Goal: Task Accomplishment & Management: Use online tool/utility

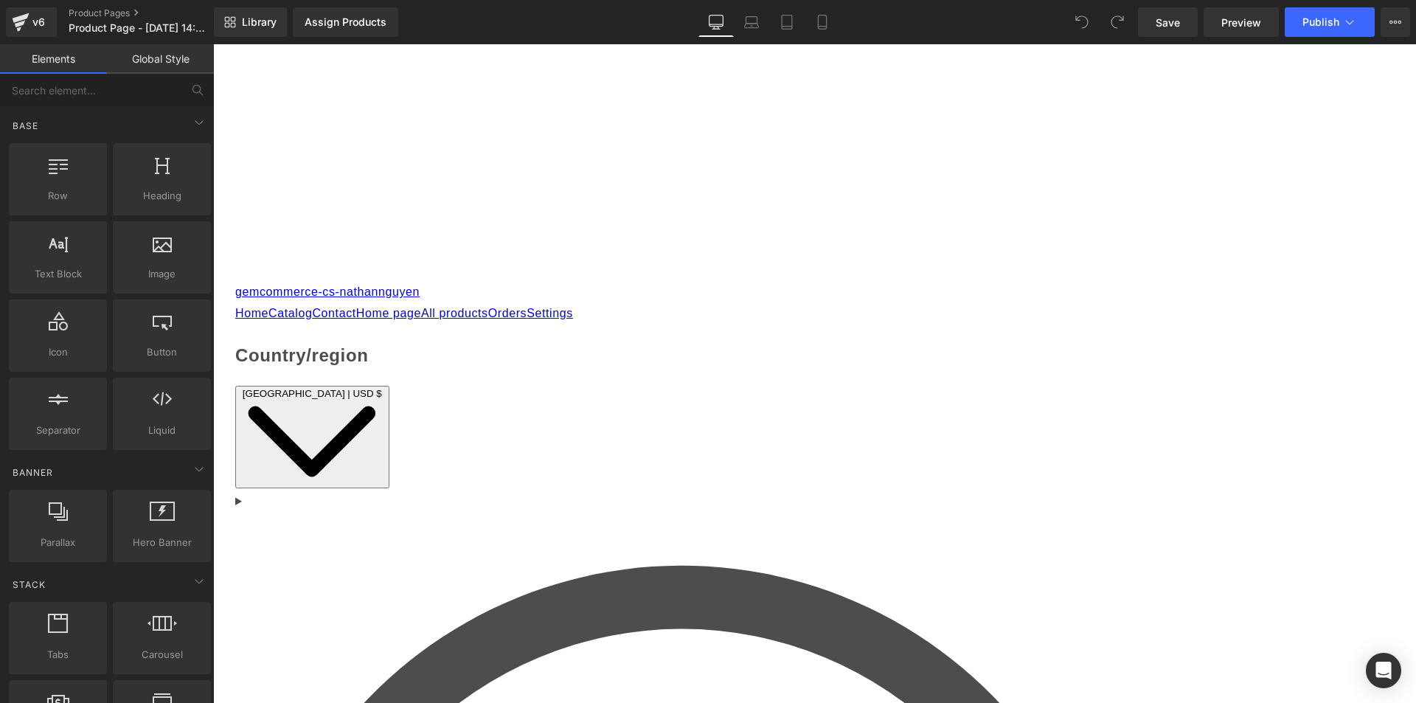
scroll to position [221, 0]
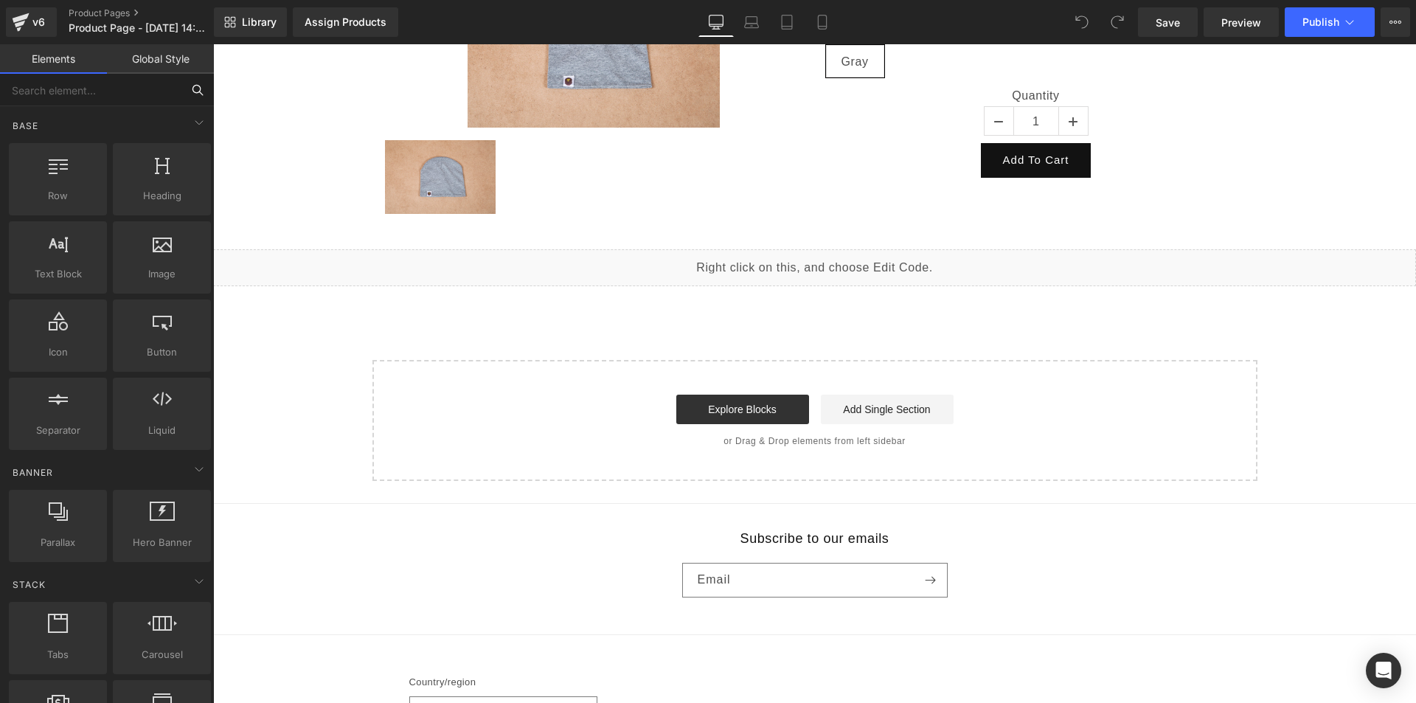
click at [84, 91] on input "text" at bounding box center [90, 90] width 181 height 32
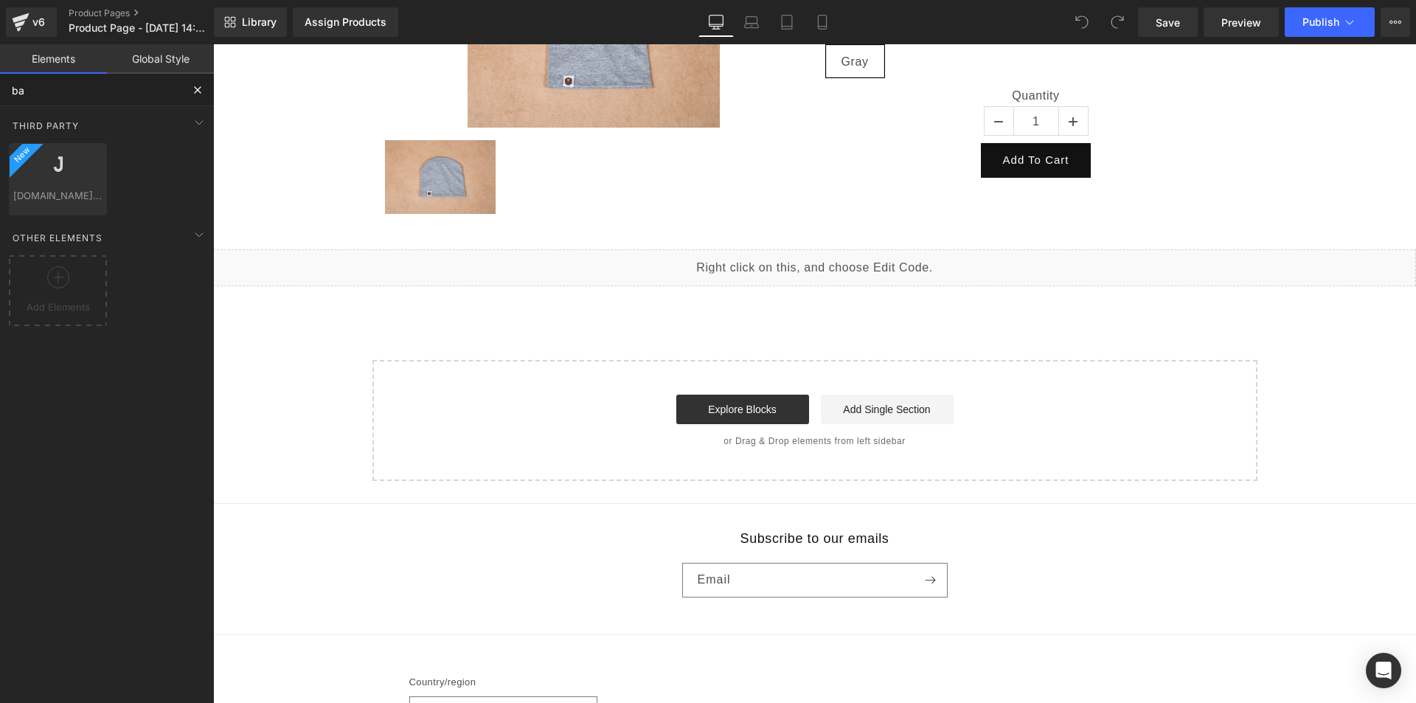
type input "b"
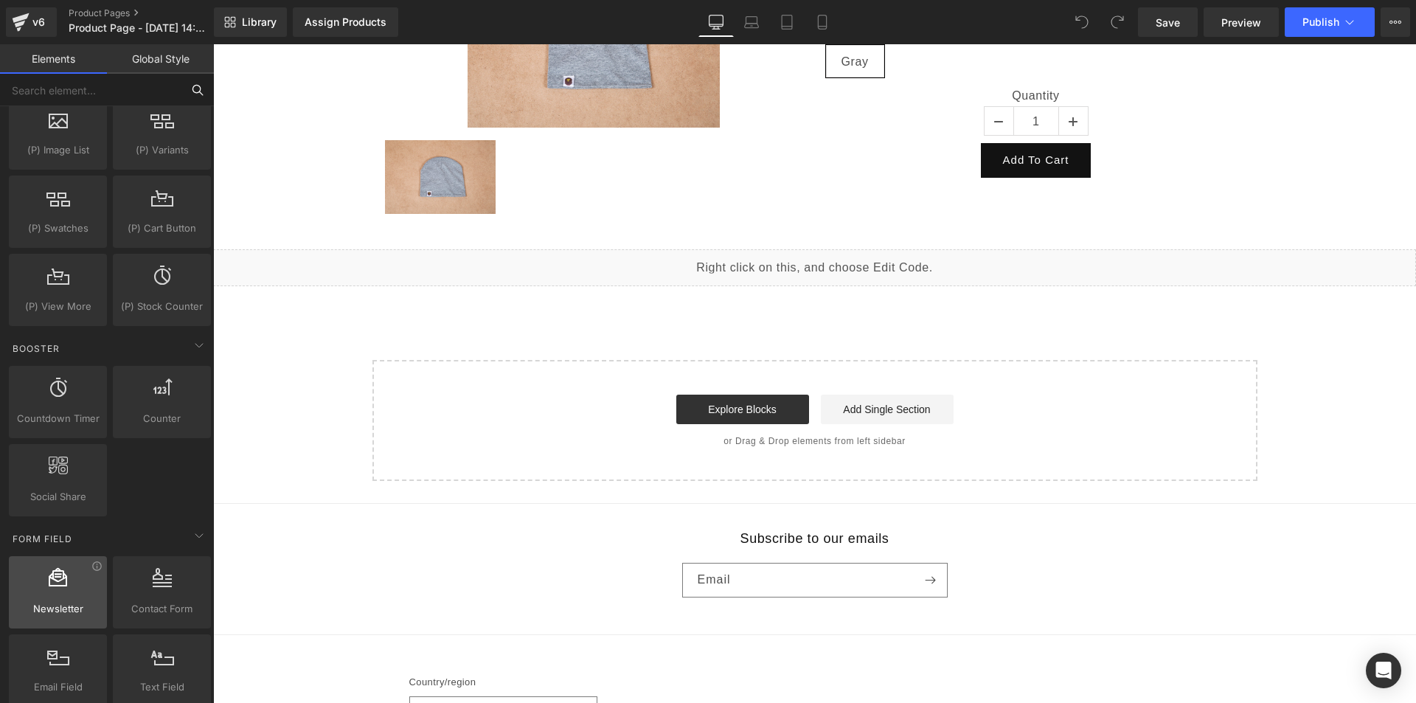
scroll to position [1770, 0]
click at [243, 30] on link "Library" at bounding box center [250, 21] width 73 height 29
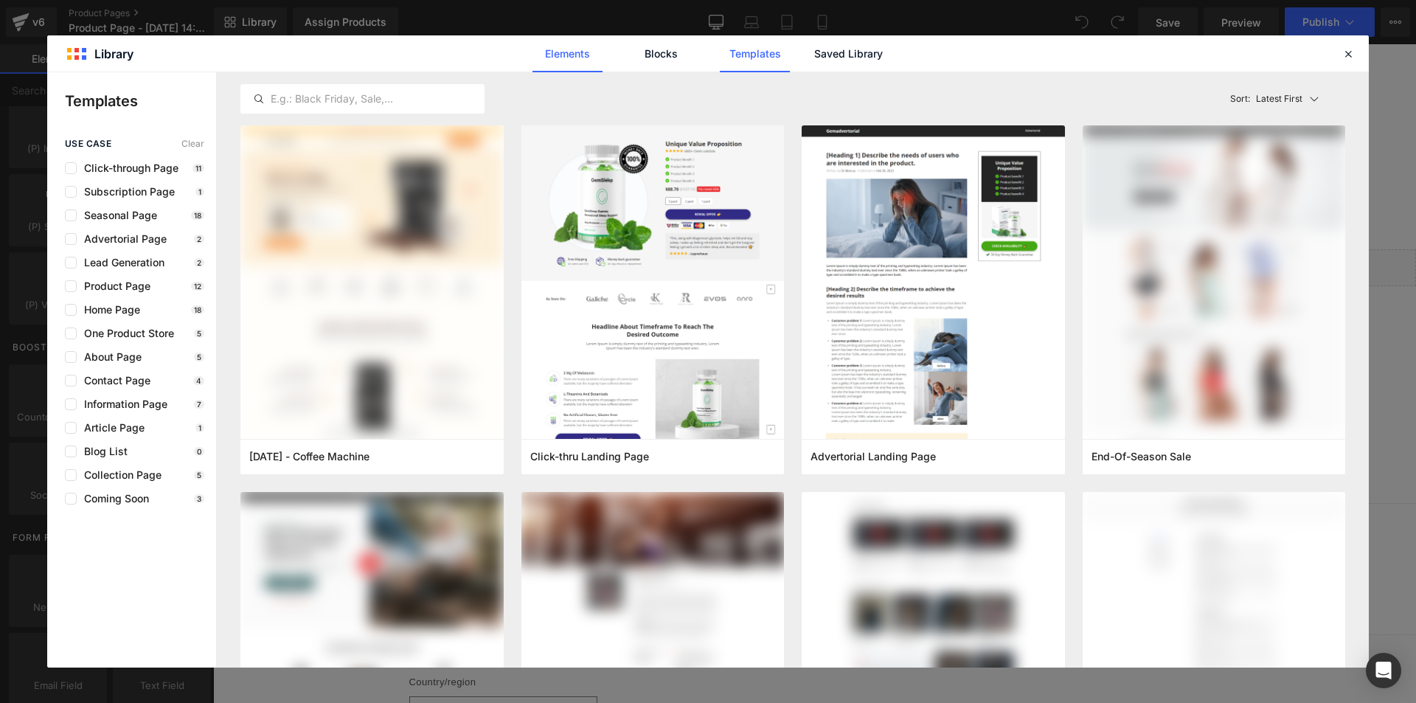
click at [720, 53] on link "Elements" at bounding box center [755, 53] width 70 height 37
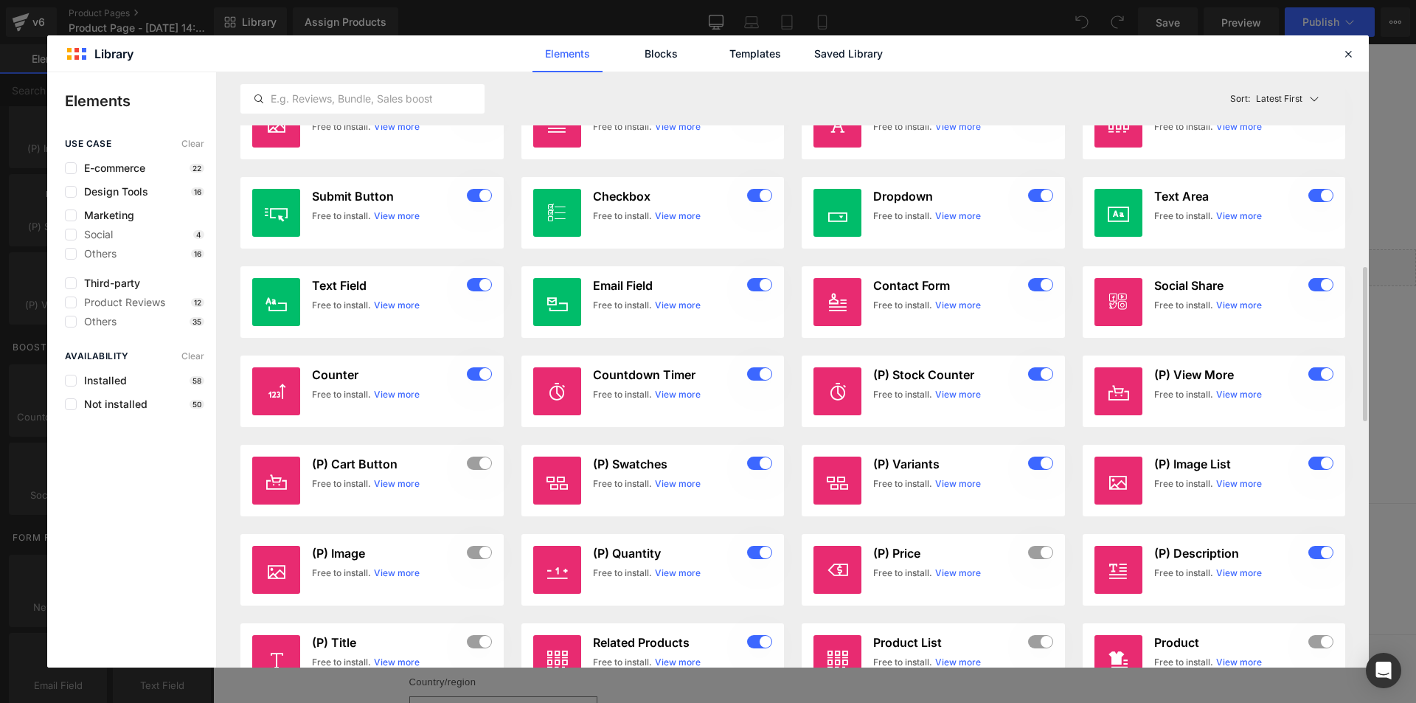
scroll to position [1035, 0]
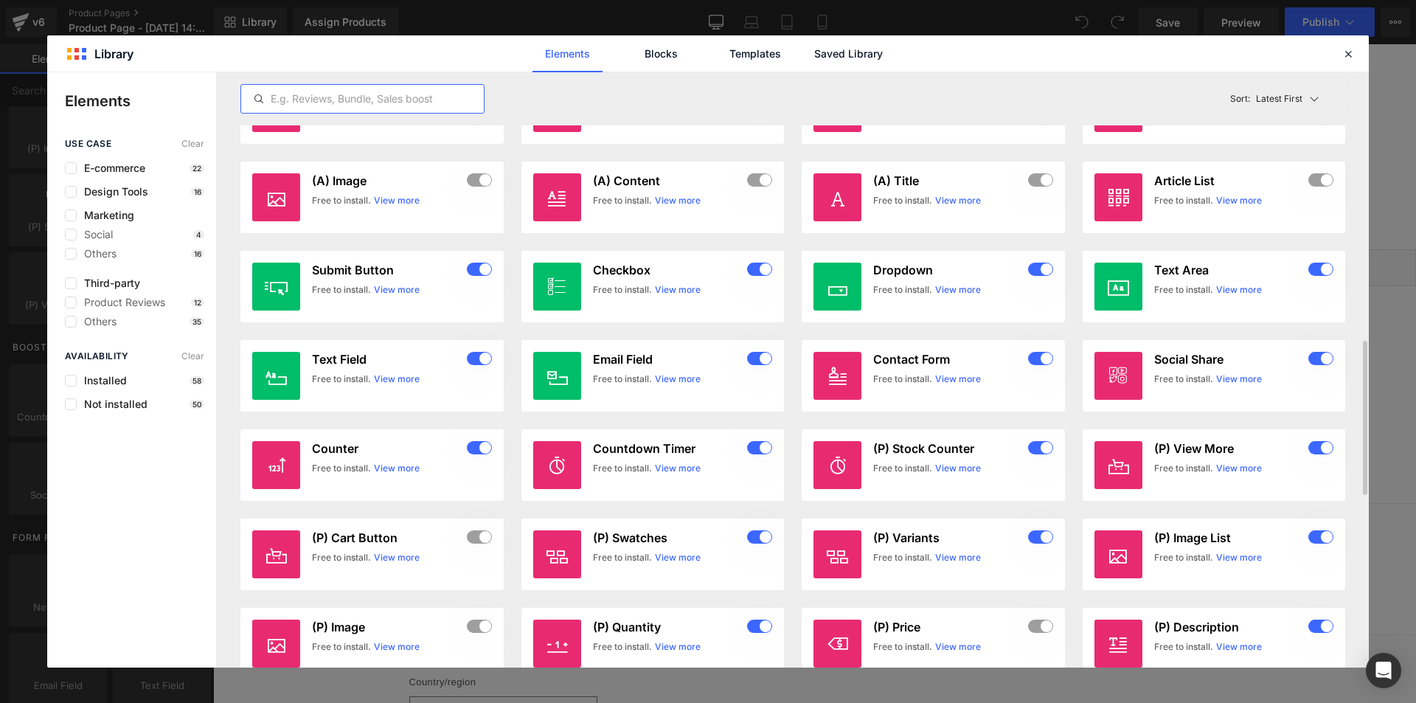
click at [293, 99] on input "text" at bounding box center [362, 99] width 243 height 18
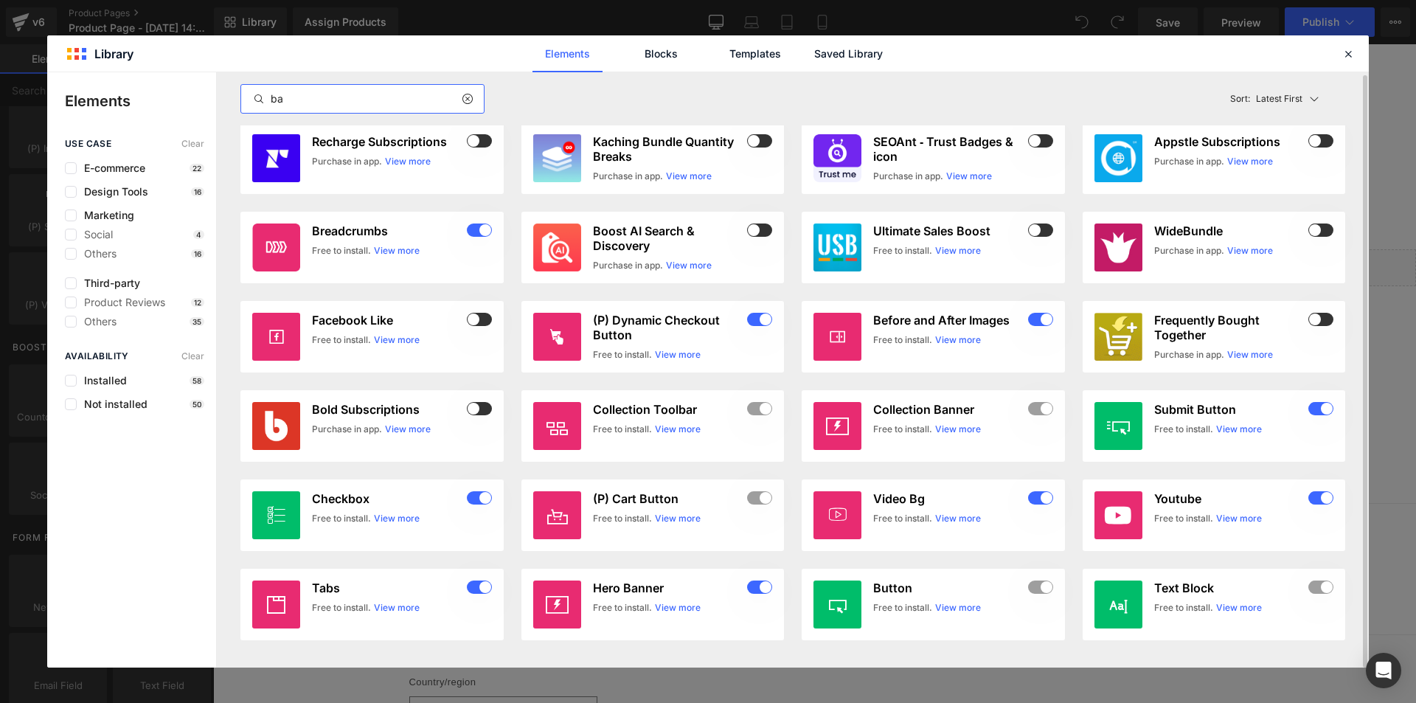
scroll to position [0, 0]
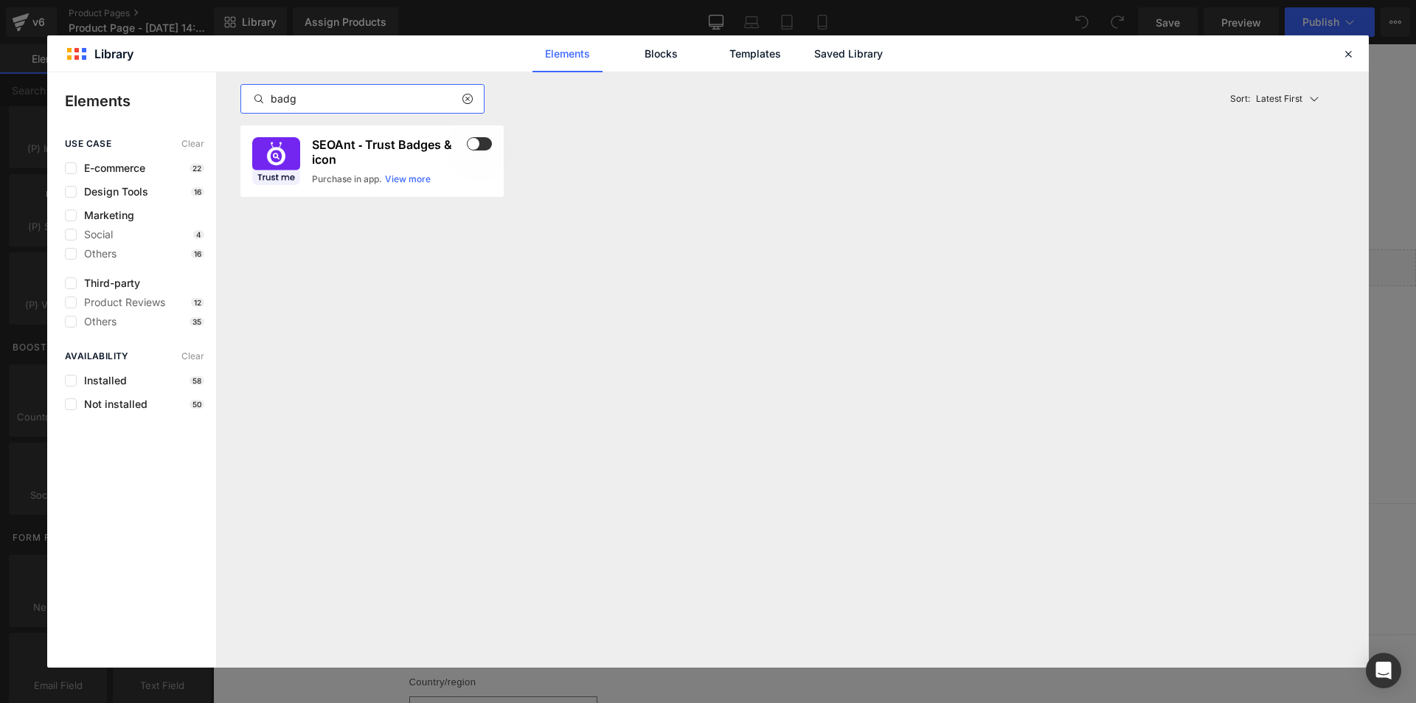
type input "badge"
drag, startPoint x: 327, startPoint y: 91, endPoint x: 255, endPoint y: 86, distance: 72.5
click at [255, 86] on div "badge" at bounding box center [362, 98] width 244 height 29
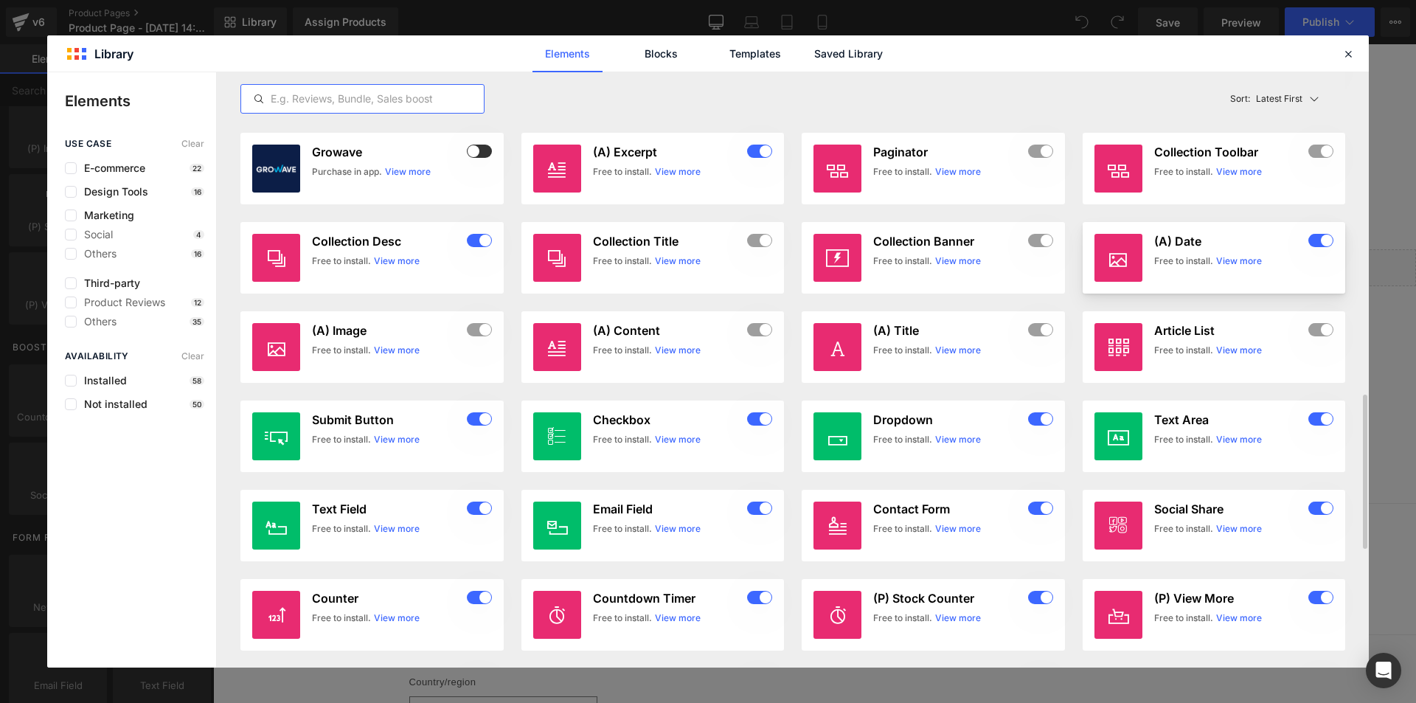
scroll to position [959, 0]
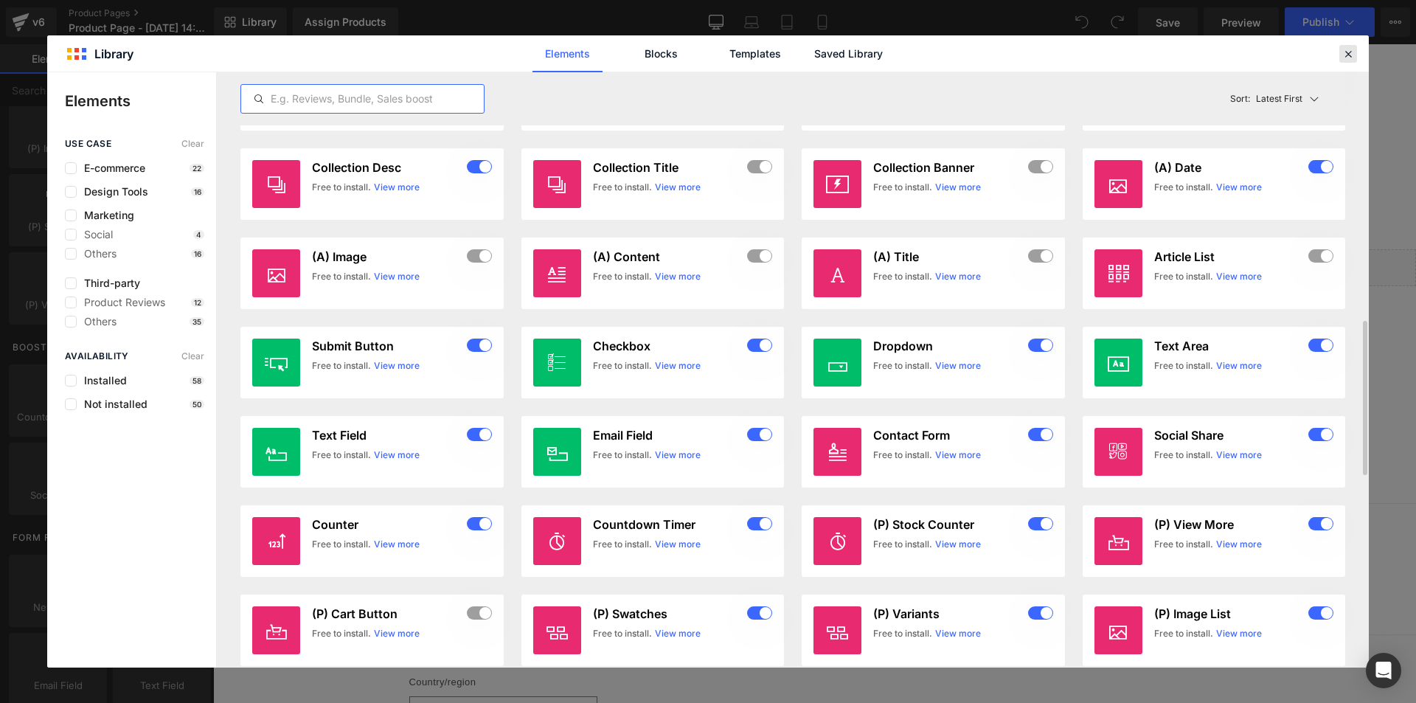
click at [1349, 53] on icon at bounding box center [1347, 53] width 13 height 13
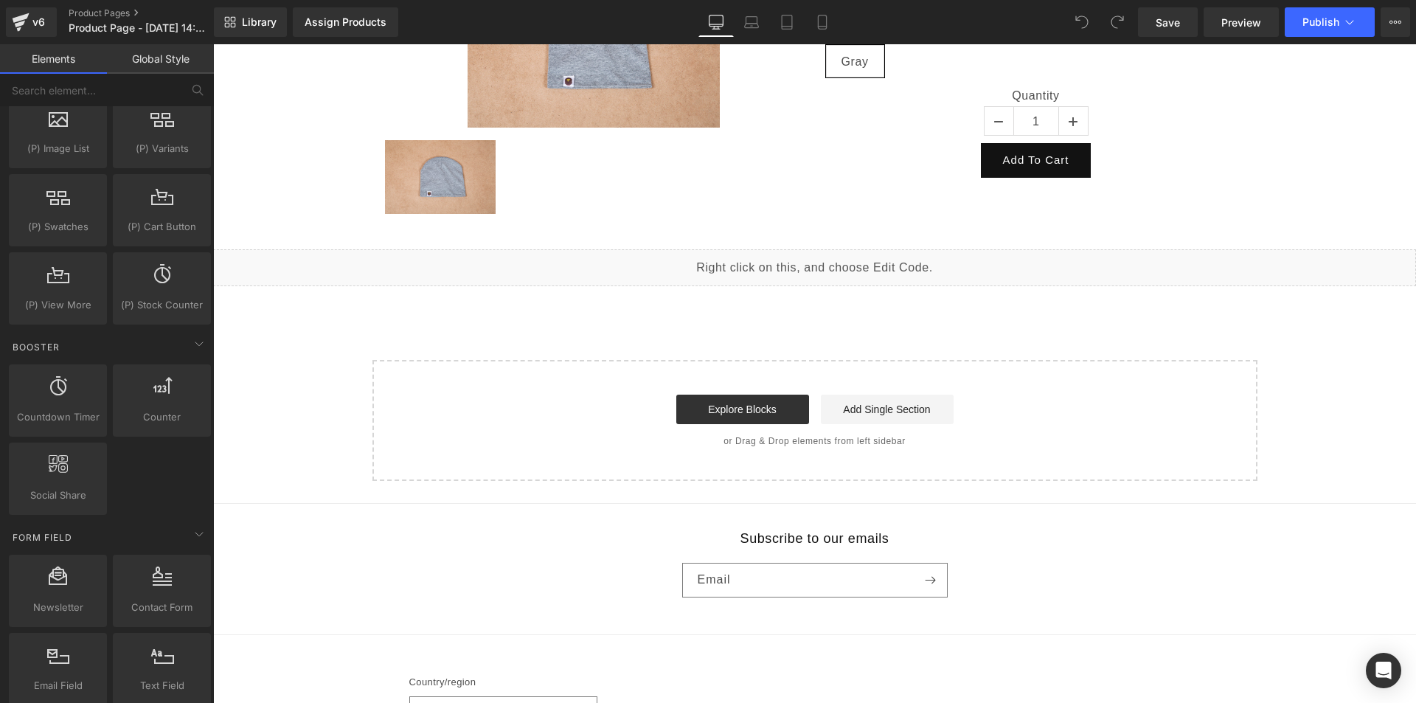
scroll to position [0, 0]
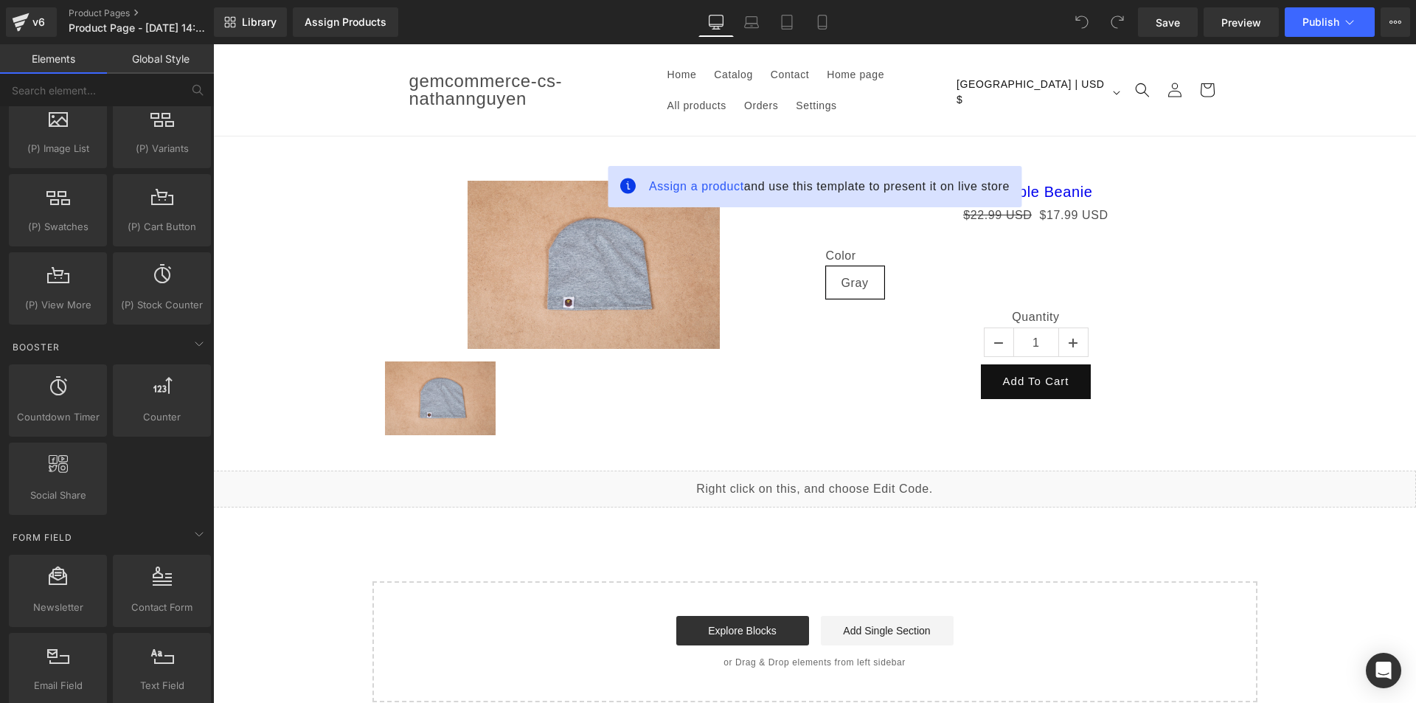
click at [679, 290] on img at bounding box center [594, 265] width 252 height 168
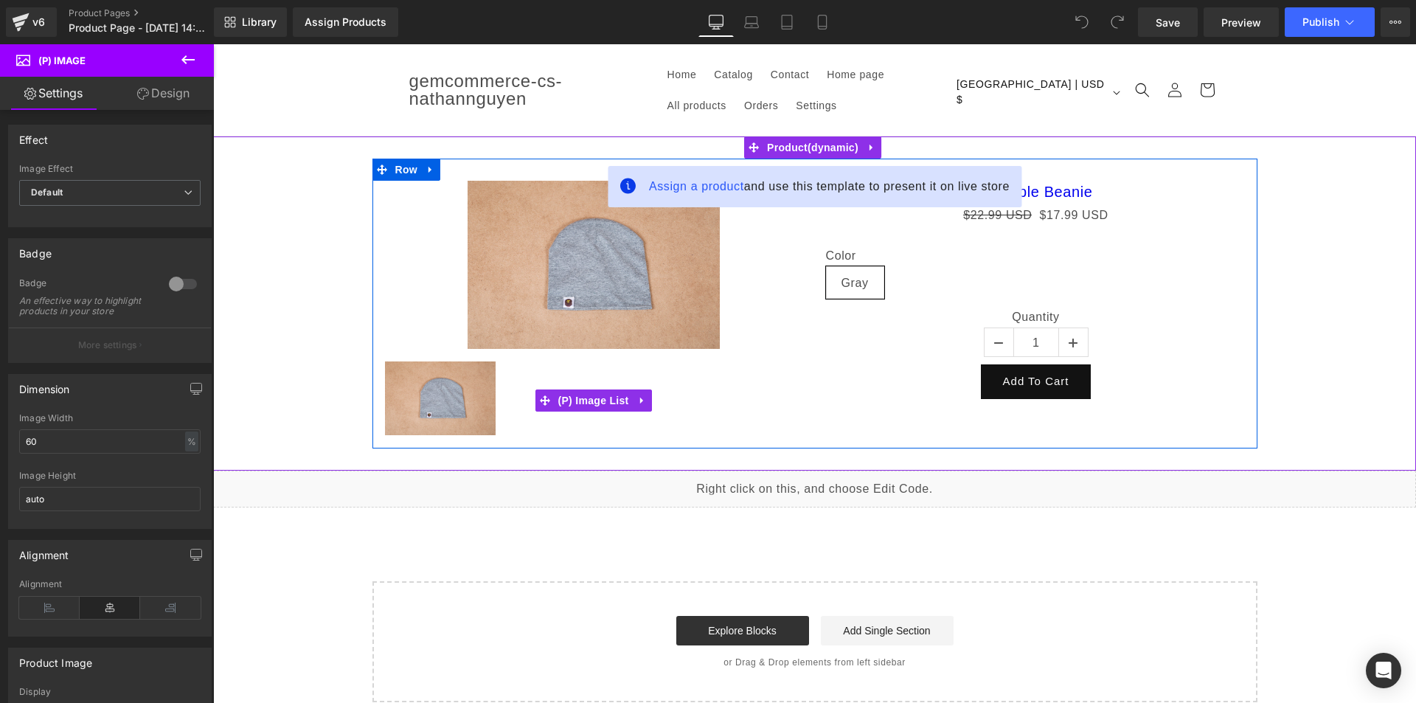
click at [530, 380] on div at bounding box center [593, 400] width 420 height 81
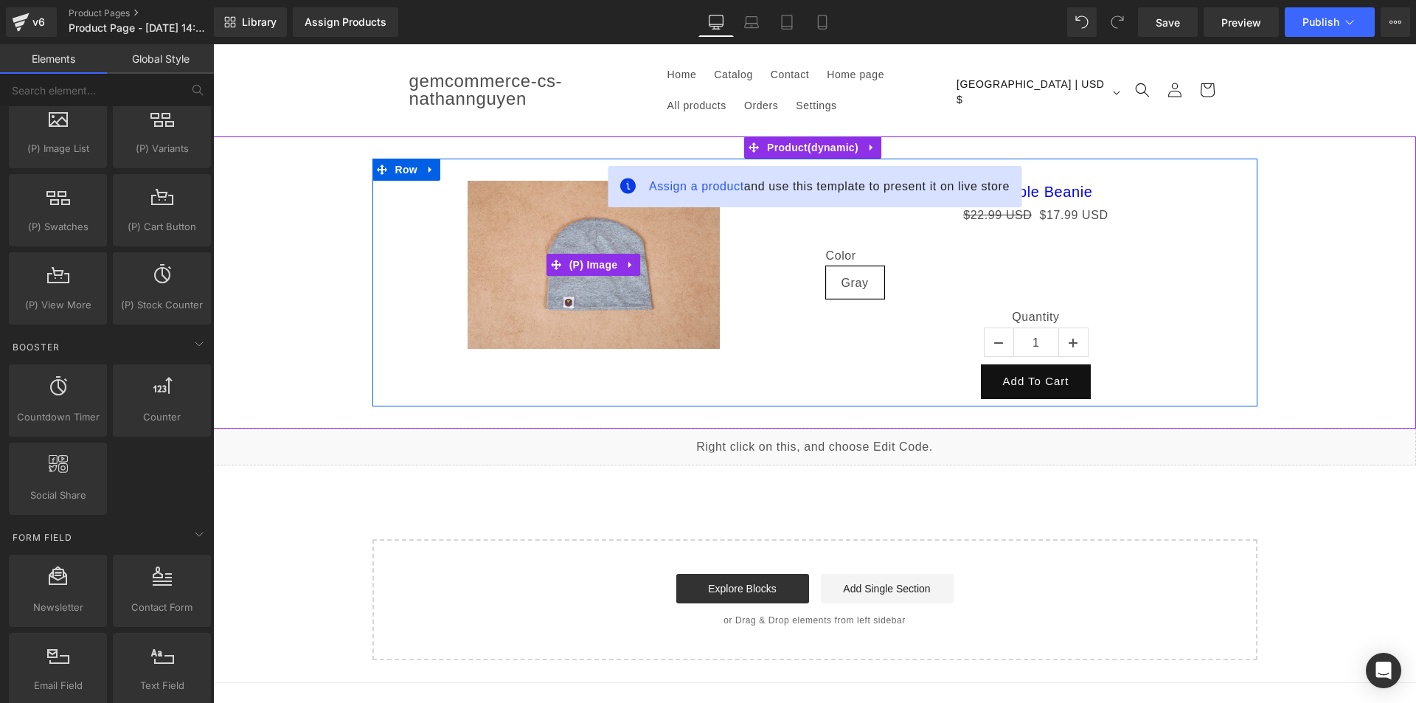
click at [618, 326] on img at bounding box center [594, 265] width 252 height 168
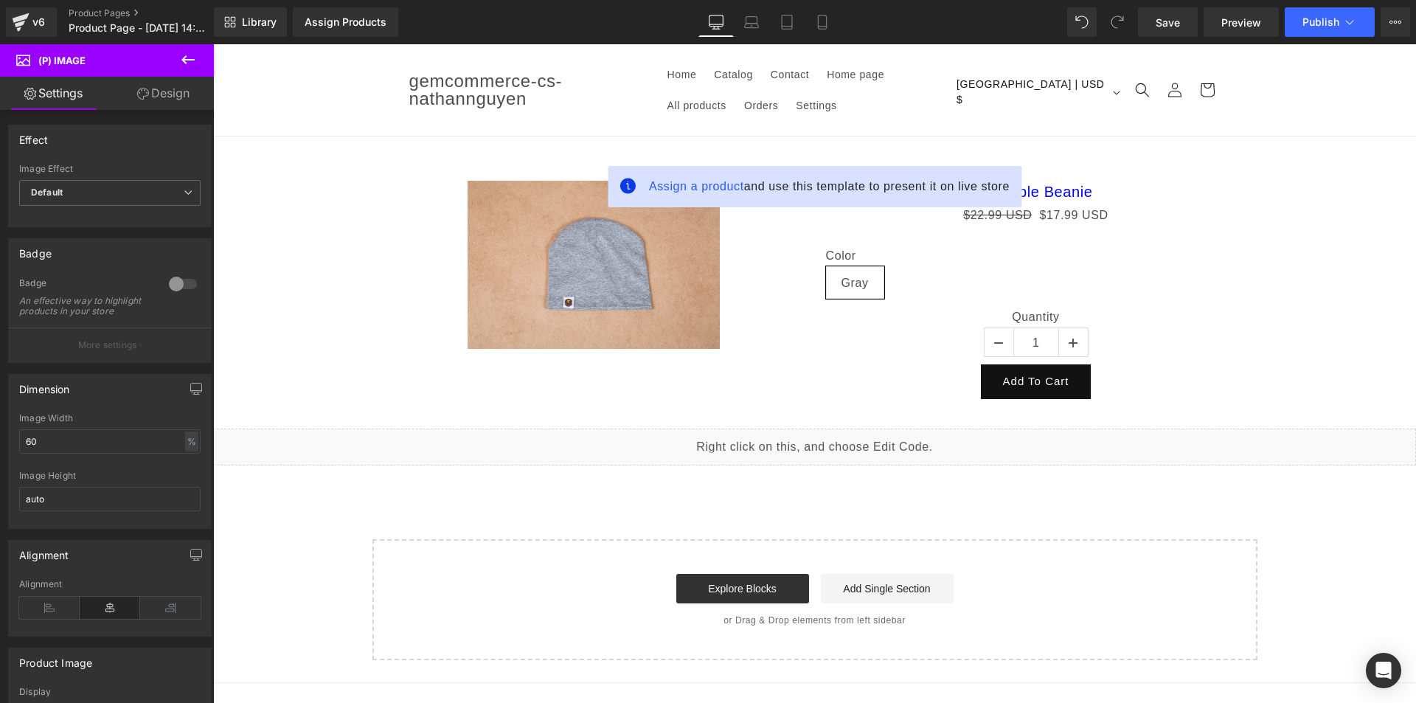
click at [183, 61] on icon at bounding box center [187, 59] width 13 height 9
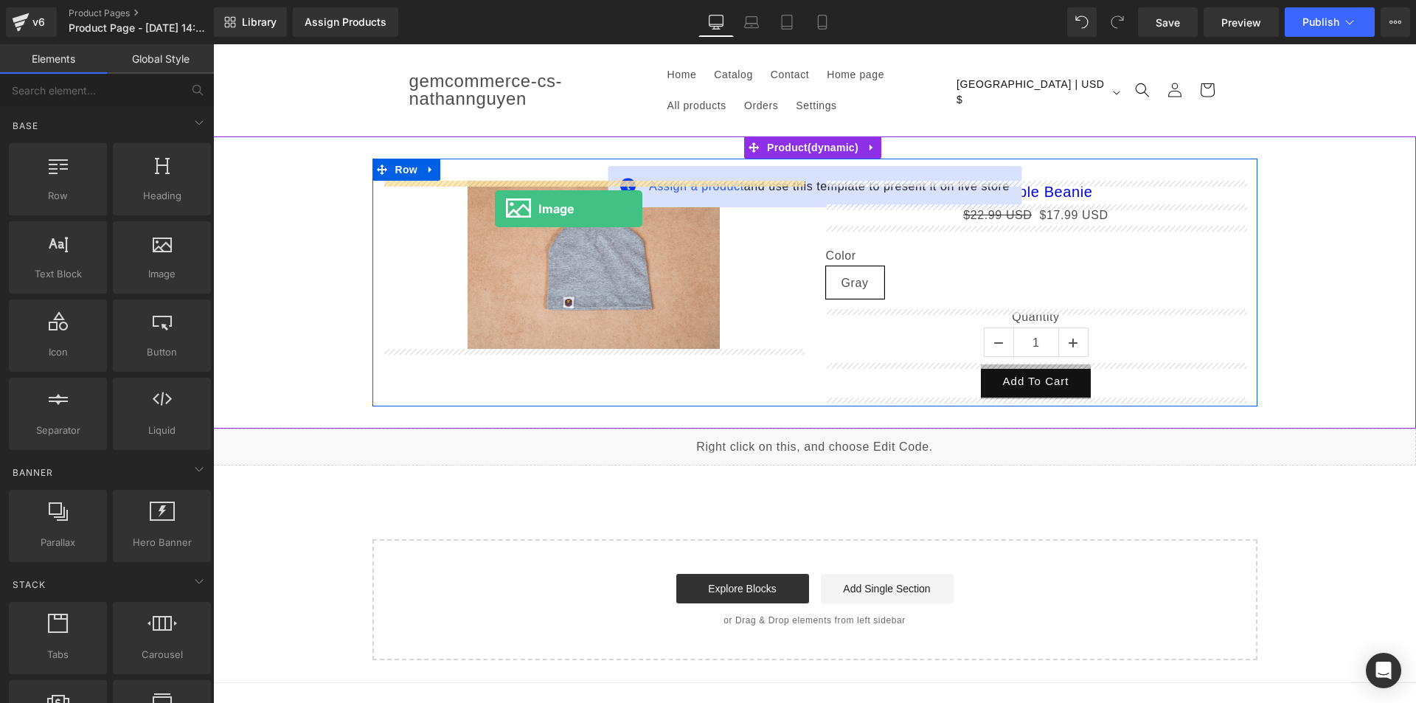
drag, startPoint x: 379, startPoint y: 257, endPoint x: 495, endPoint y: 209, distance: 125.6
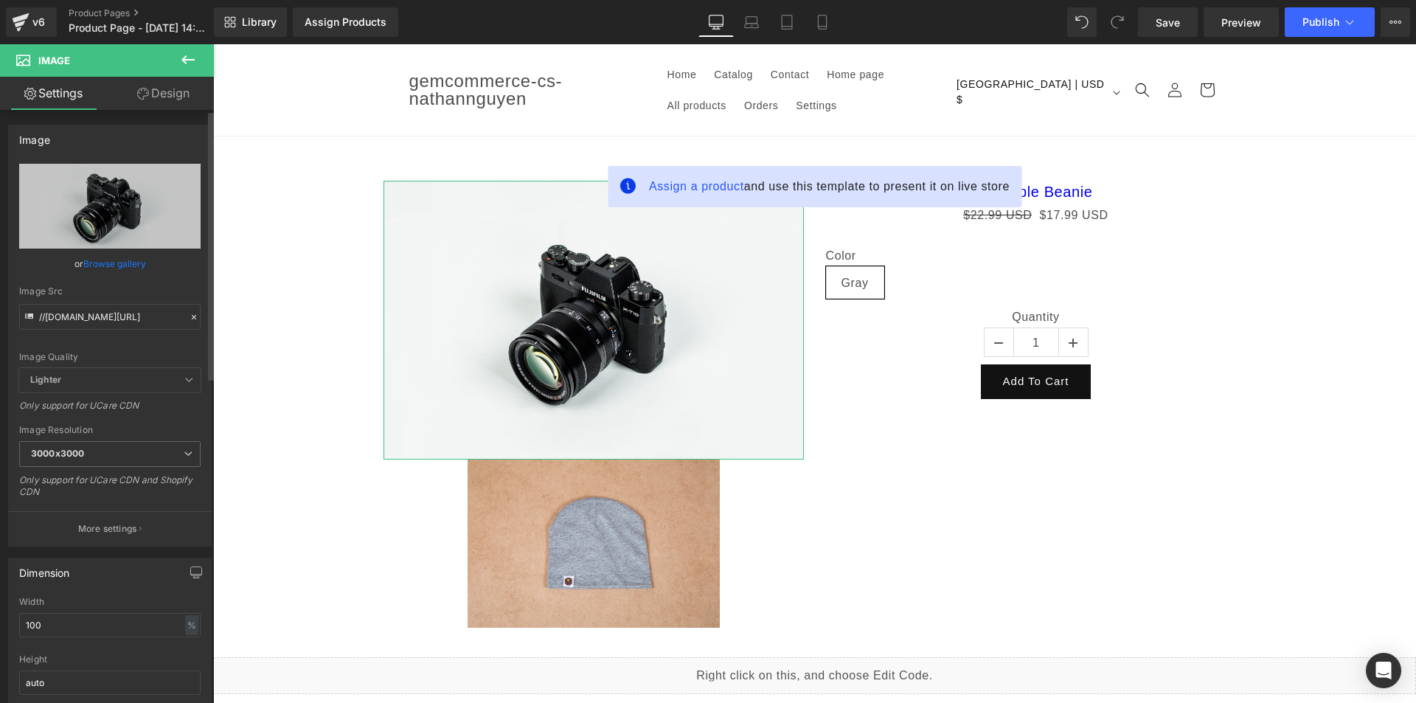
click at [105, 263] on link "Browse gallery" at bounding box center [114, 264] width 63 height 26
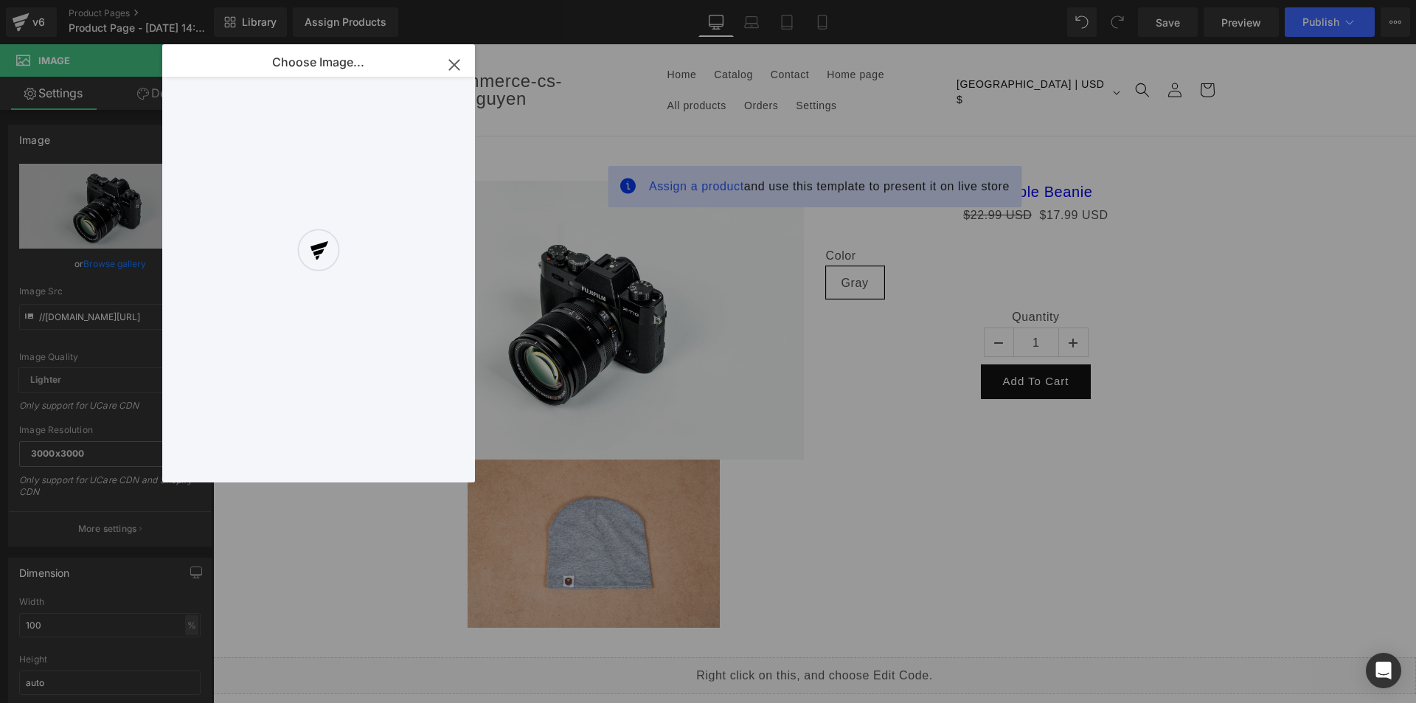
click at [450, 70] on div at bounding box center [318, 263] width 313 height 438
click at [451, 60] on icon "button" at bounding box center [454, 65] width 24 height 24
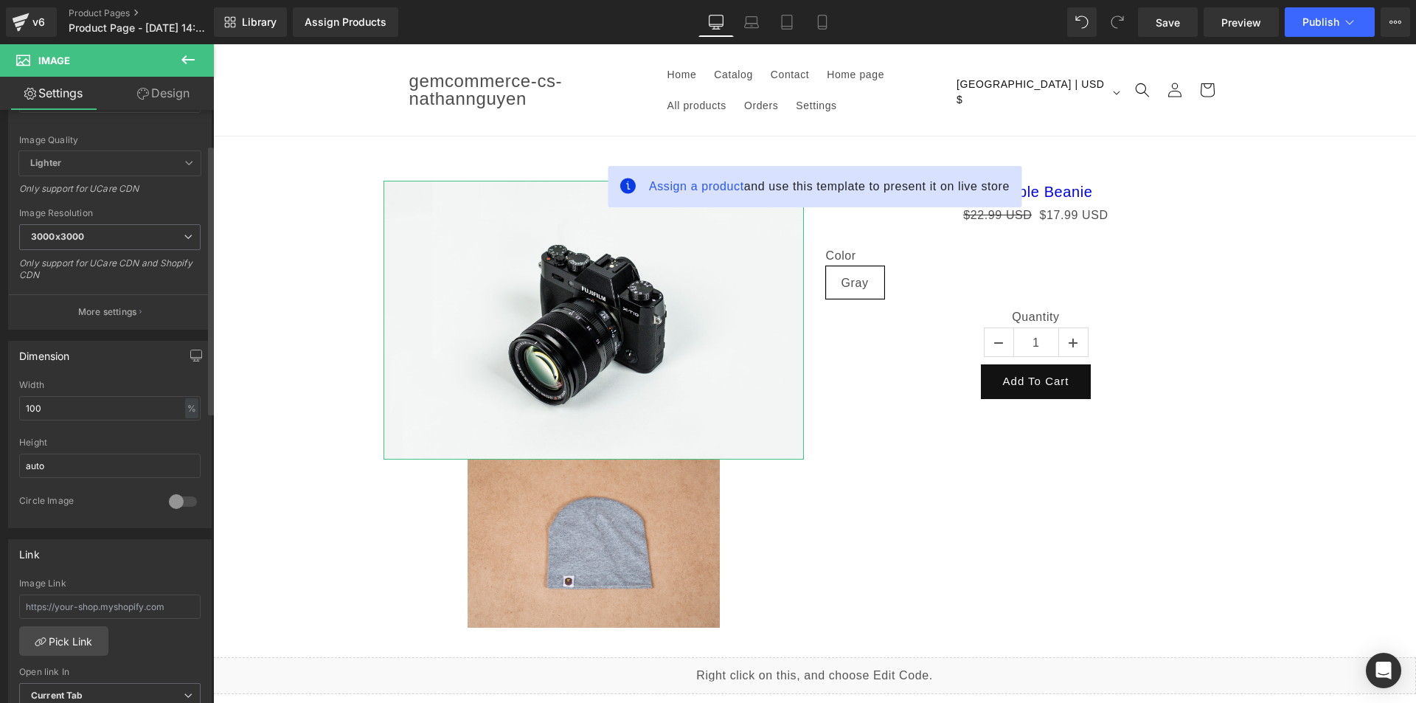
scroll to position [221, 0]
click at [72, 402] on input "100" at bounding box center [109, 404] width 181 height 24
click at [185, 401] on div "%" at bounding box center [191, 404] width 13 height 20
click at [187, 445] on li "px" at bounding box center [190, 447] width 18 height 21
click at [64, 397] on input "570" at bounding box center [109, 404] width 181 height 24
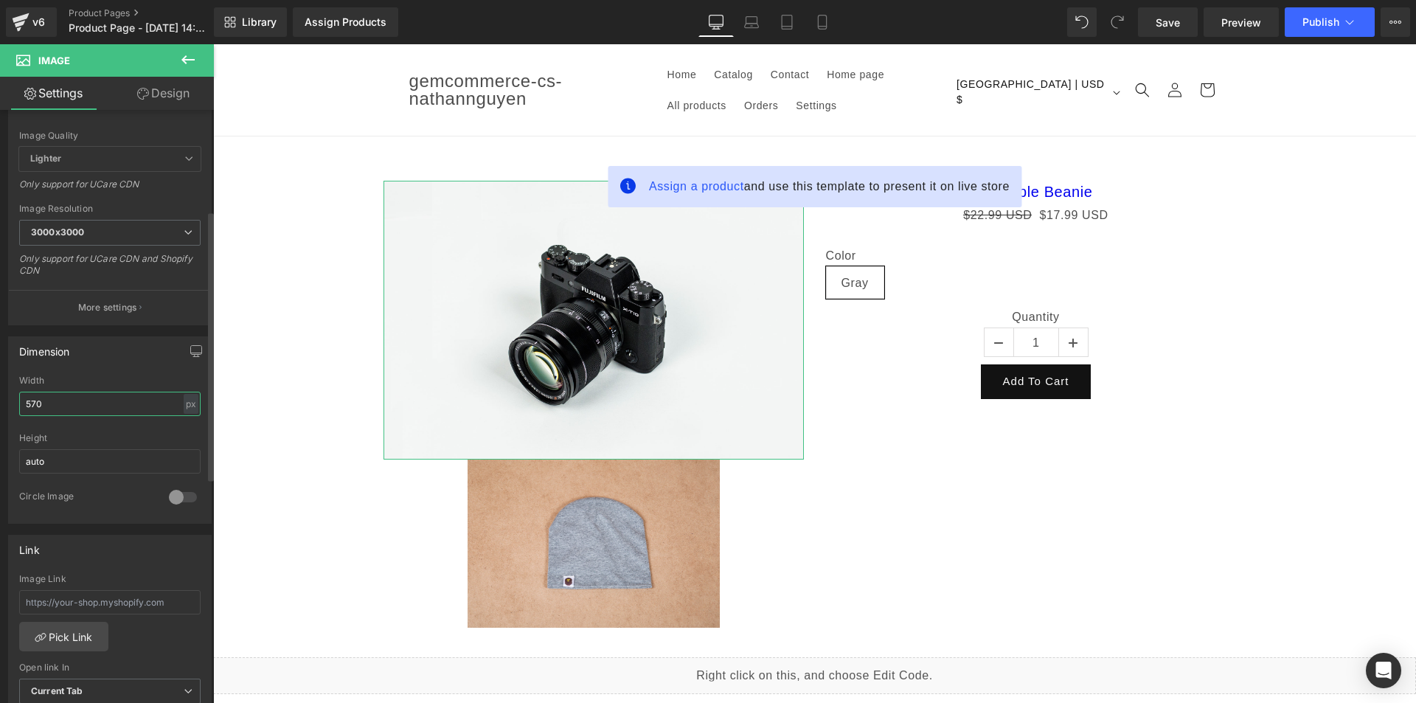
click at [64, 397] on input "570" at bounding box center [109, 404] width 181 height 24
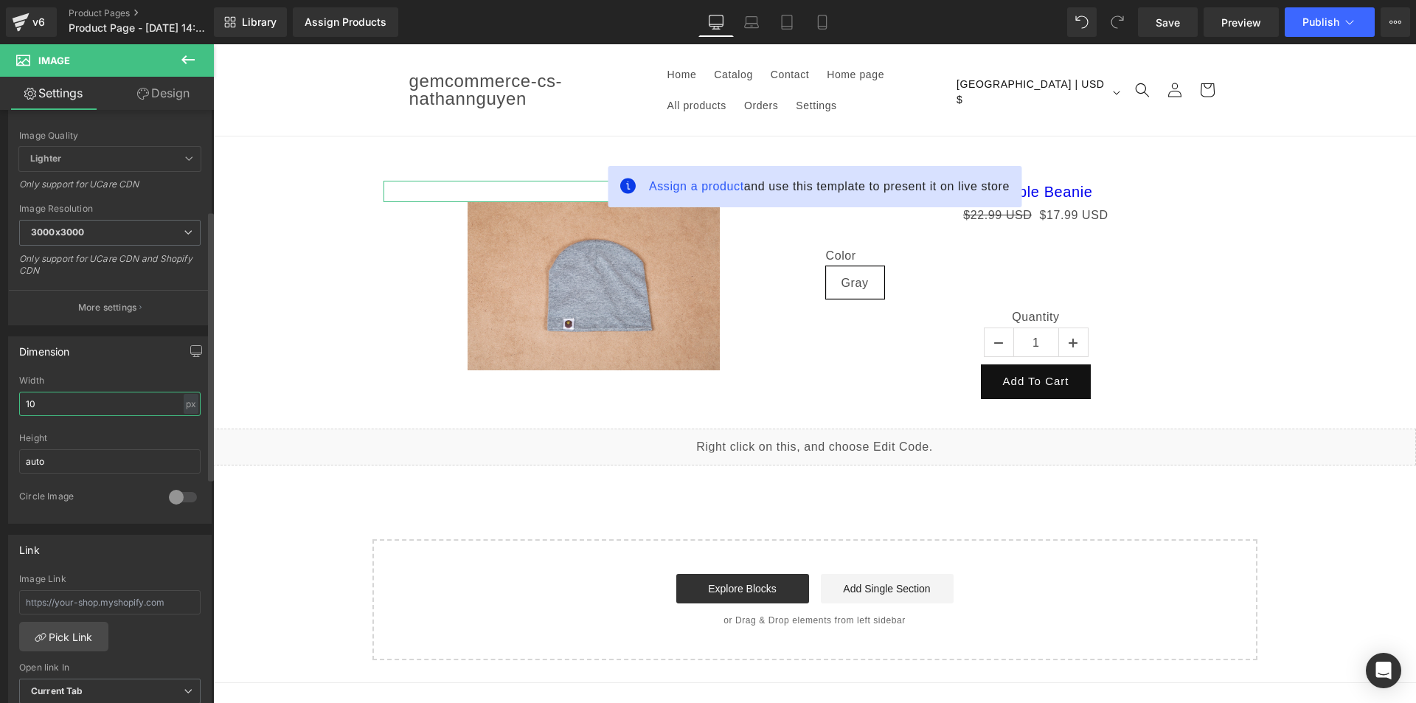
type input "100"
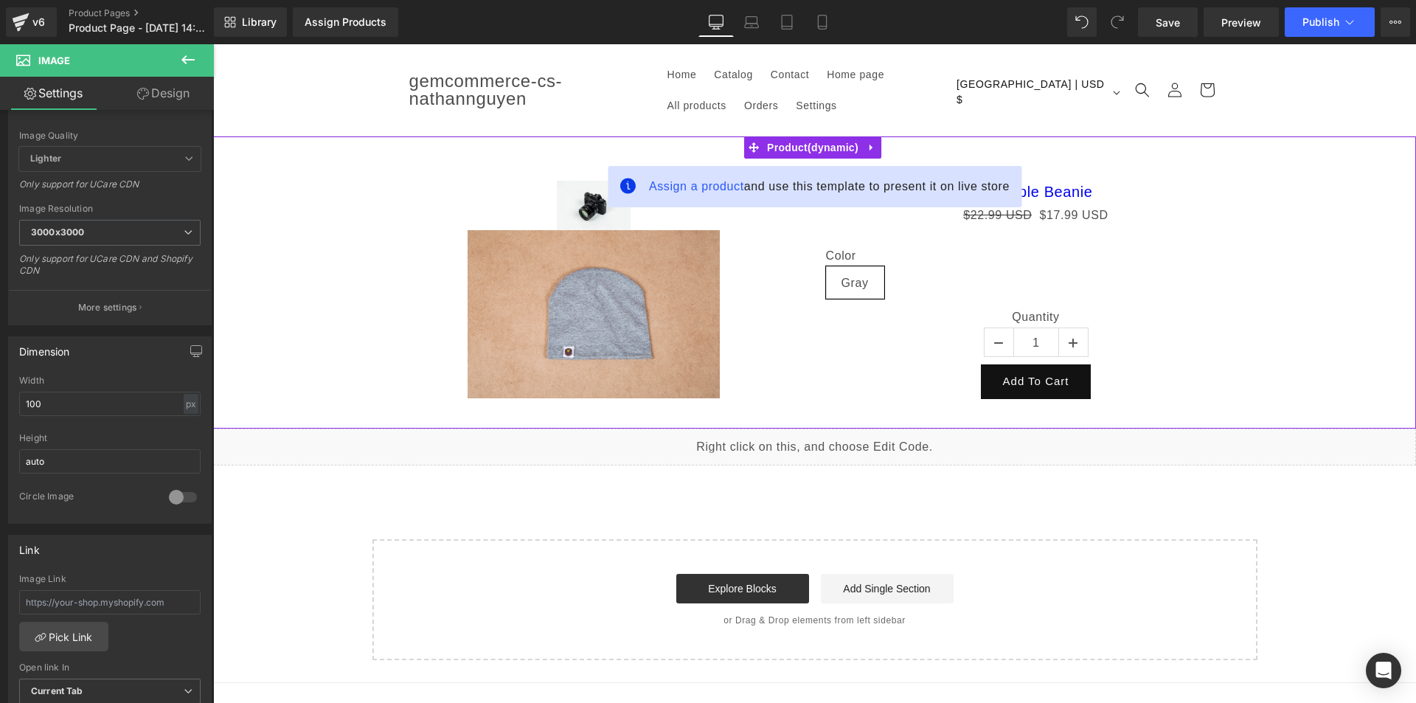
click at [417, 278] on div "Sale Off" at bounding box center [593, 314] width 420 height 168
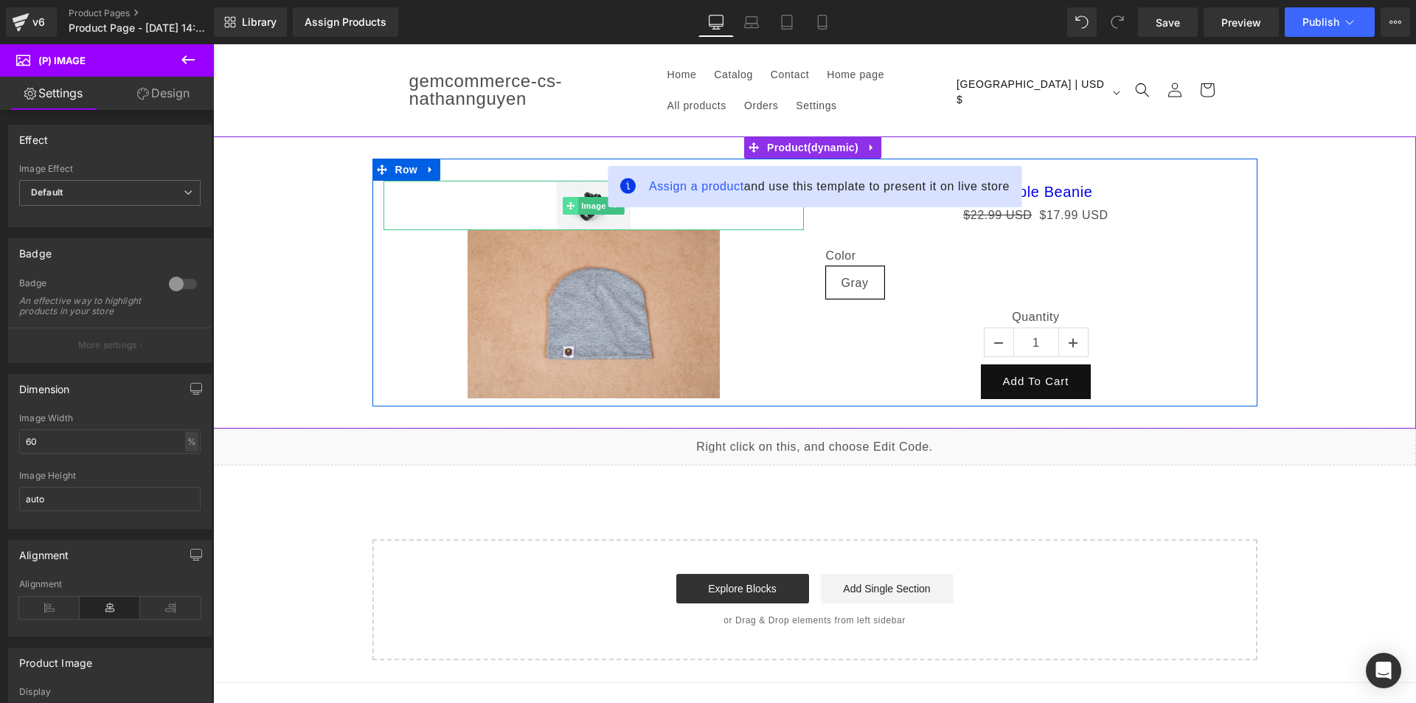
click at [567, 212] on span at bounding box center [570, 206] width 15 height 18
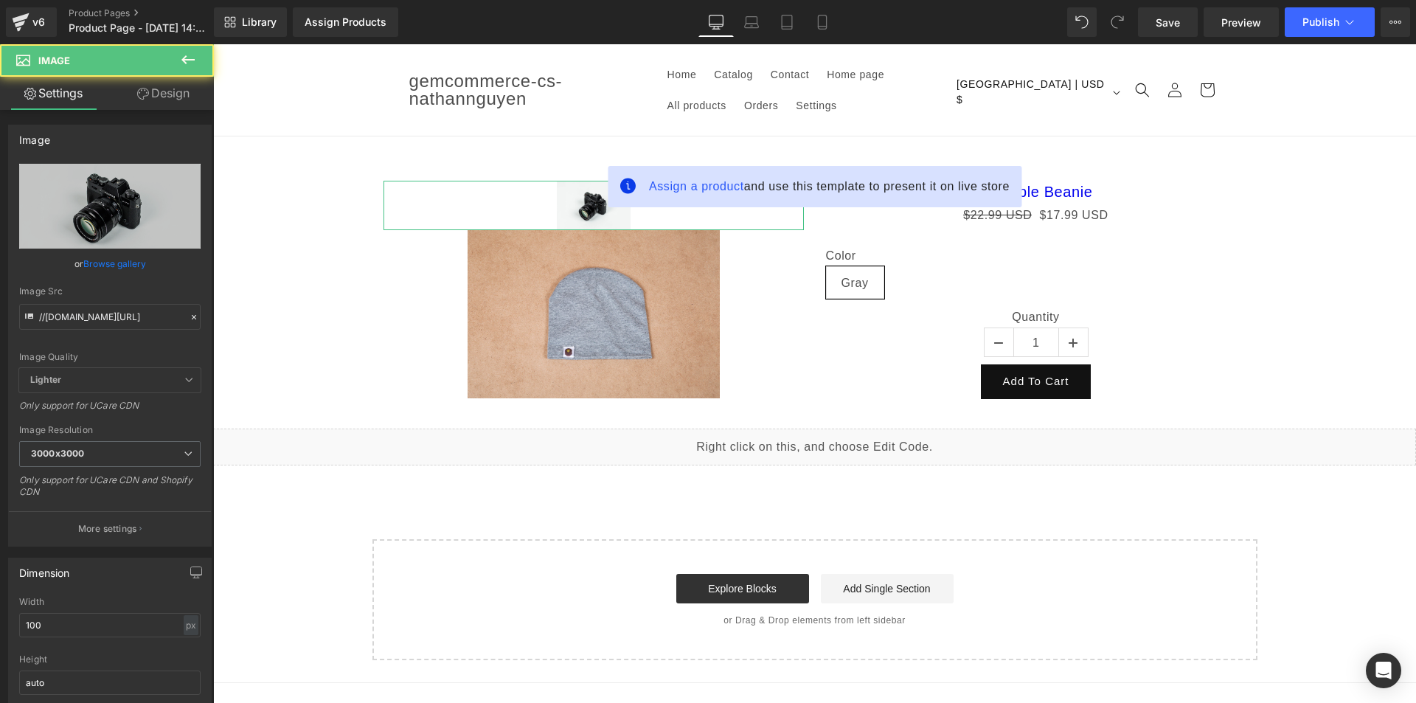
click at [156, 97] on link "Design" at bounding box center [163, 93] width 107 height 33
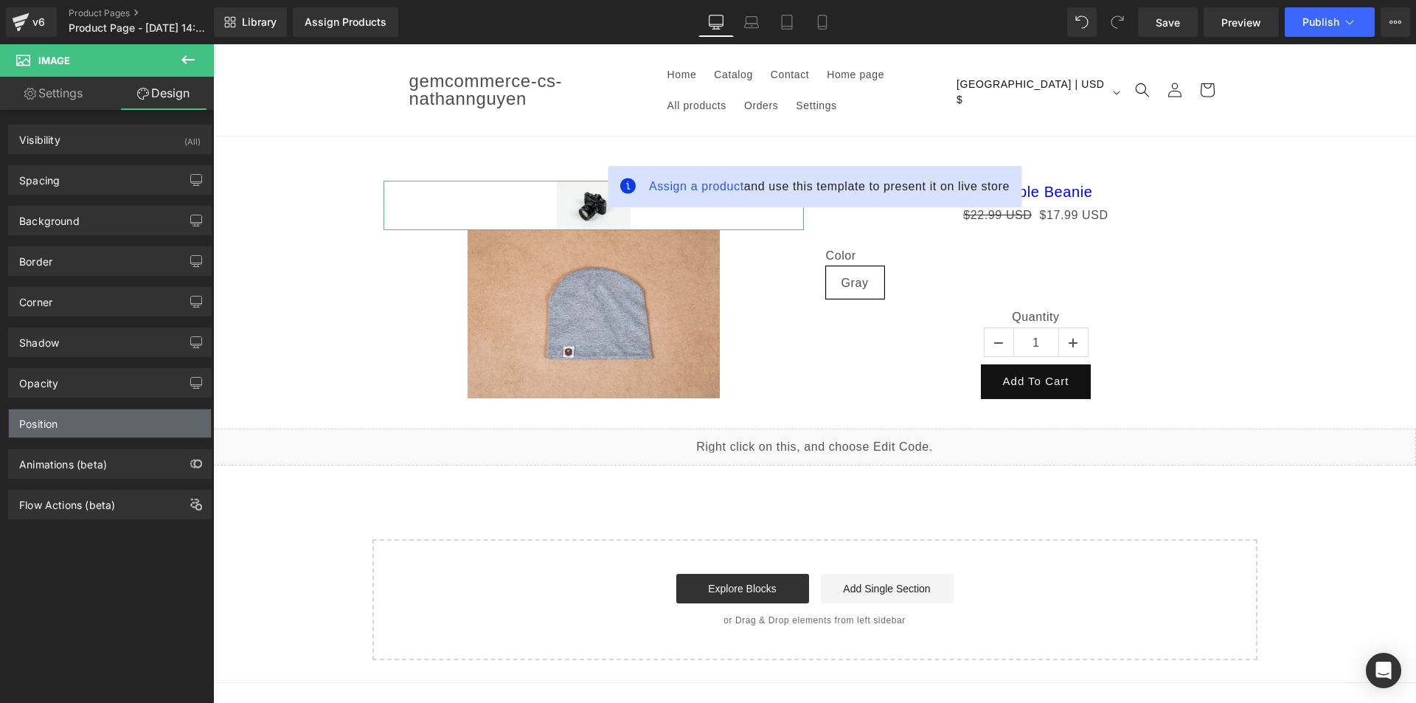
click at [125, 419] on div "Position" at bounding box center [110, 423] width 202 height 28
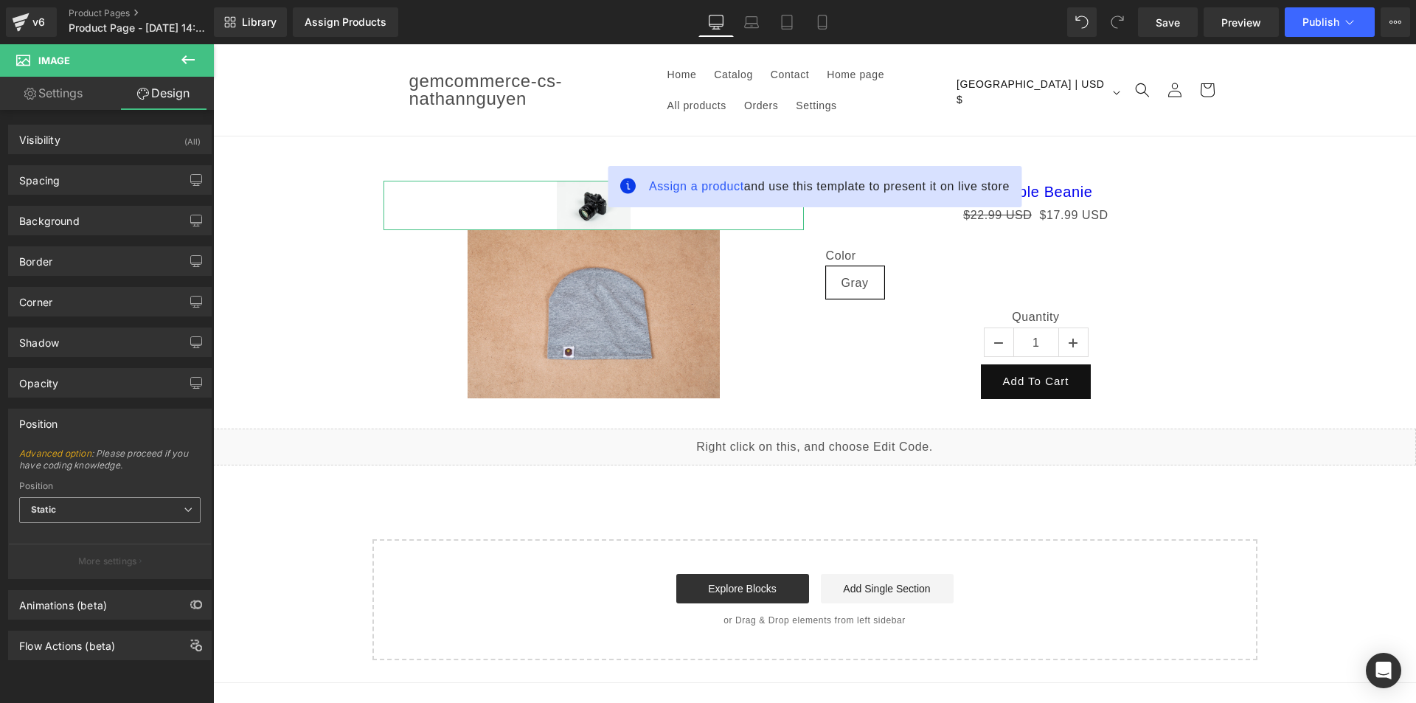
click at [128, 512] on span "Static" at bounding box center [109, 510] width 181 height 26
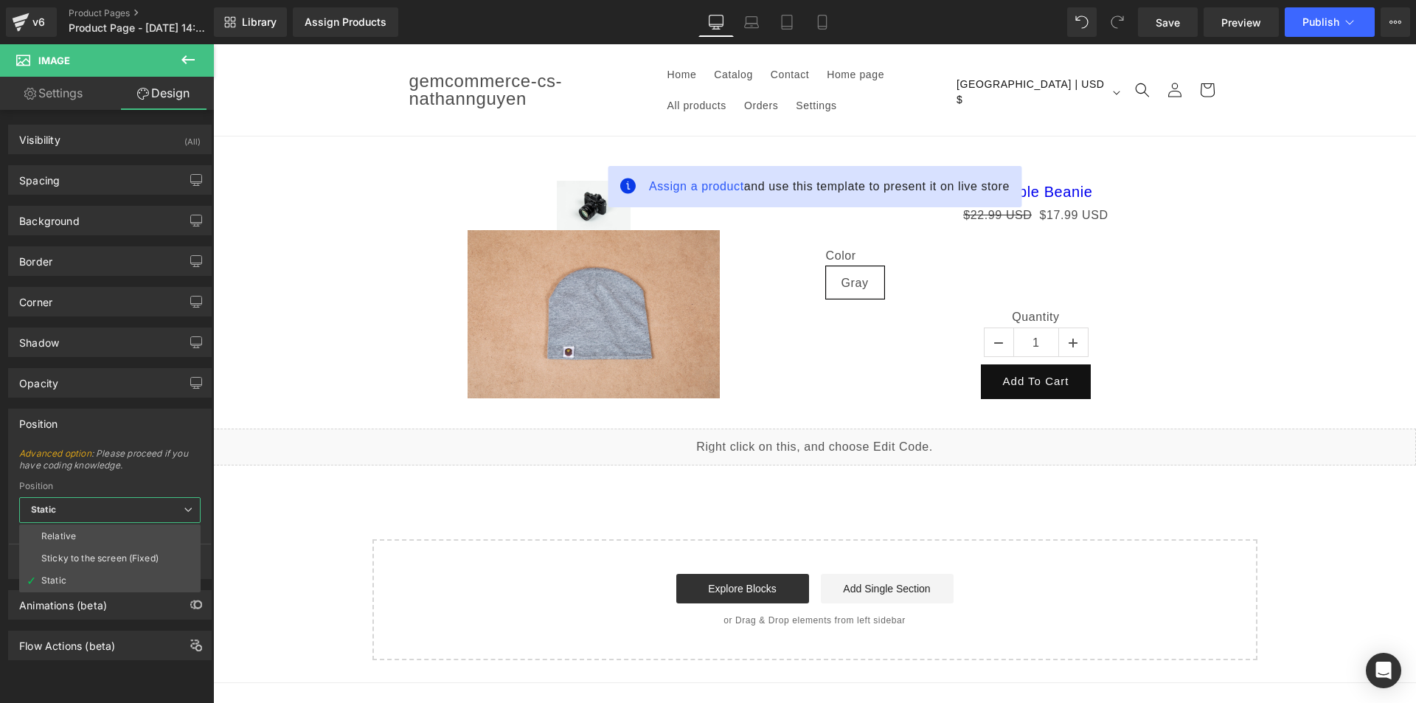
click at [358, 196] on body "Sale View full product details → Quantity 1 Unavailable Sold Out ADD TO CART" at bounding box center [814, 510] width 1203 height 932
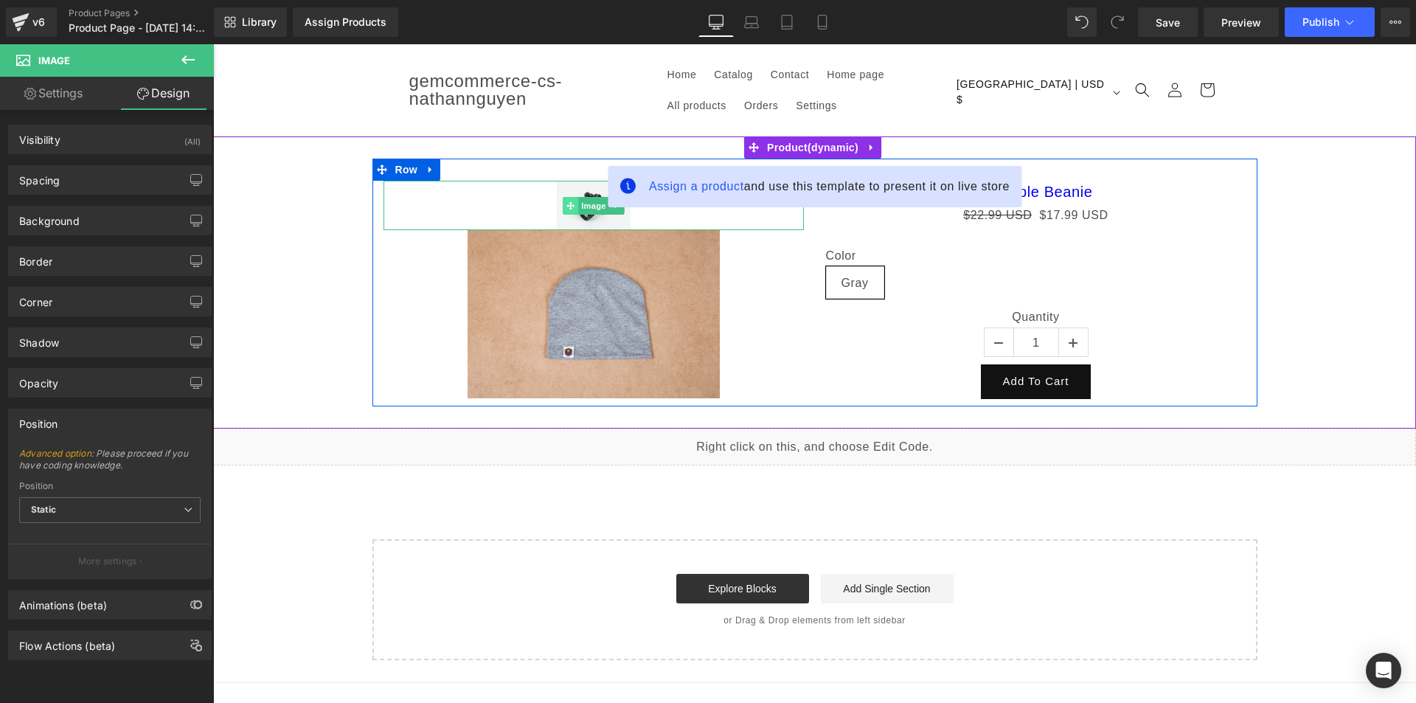
click at [563, 211] on span at bounding box center [570, 206] width 15 height 18
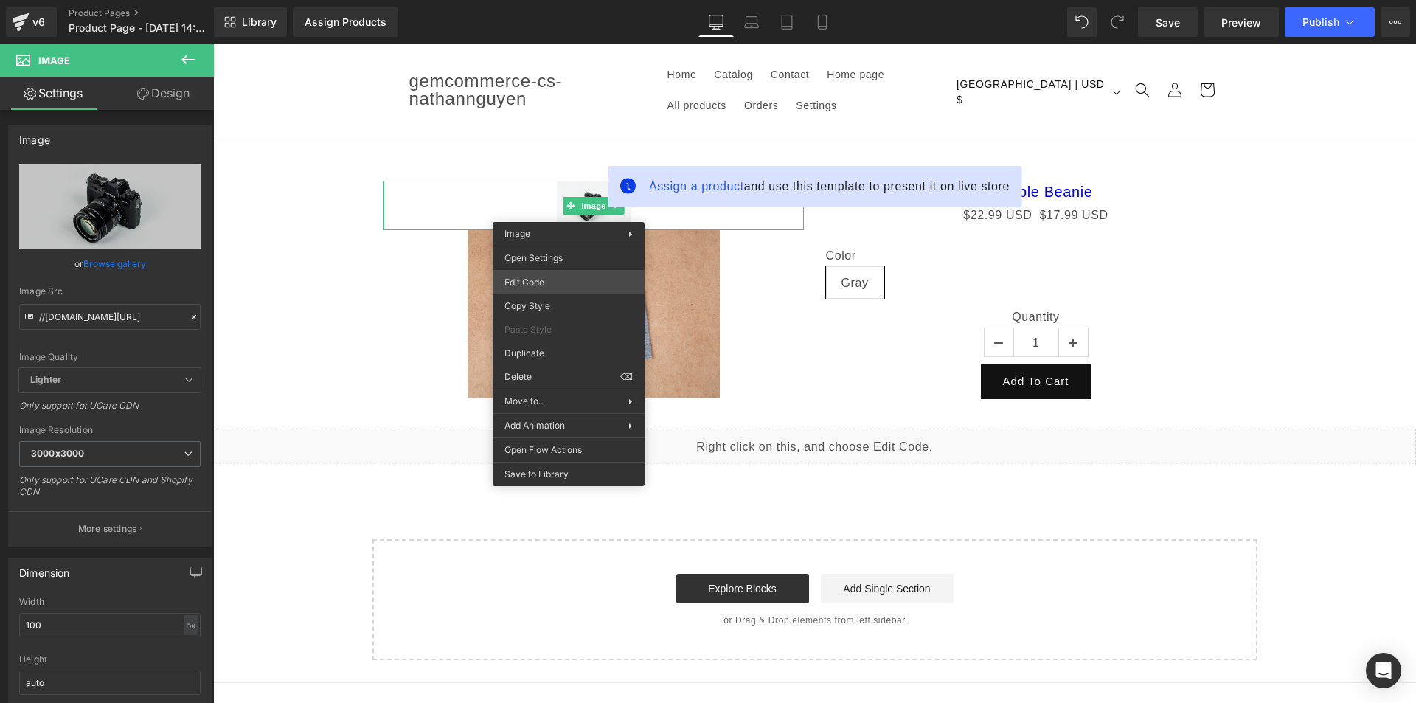
click at [551, 0] on div "Image You are previewing how the will restyle your page. You can not edit Eleme…" at bounding box center [708, 0] width 1416 height 0
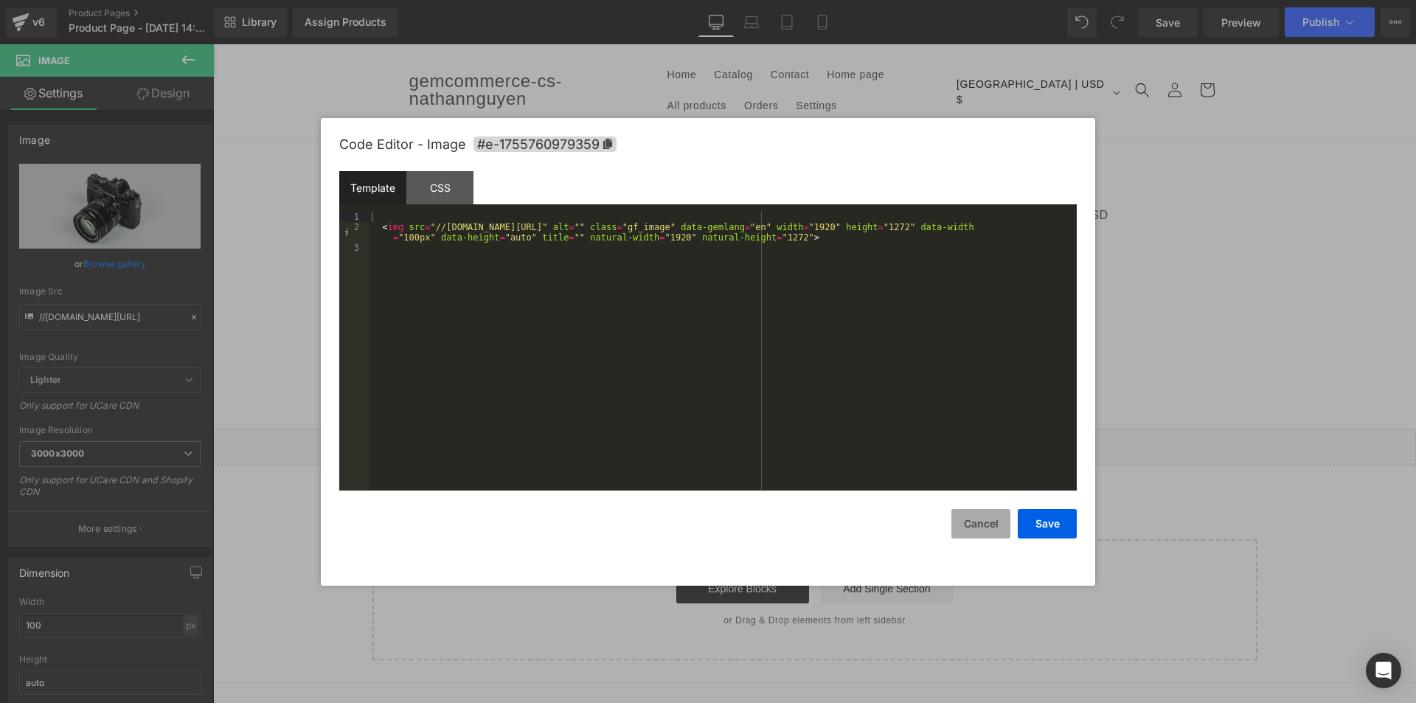
click at [983, 530] on button "Cancel" at bounding box center [980, 523] width 59 height 29
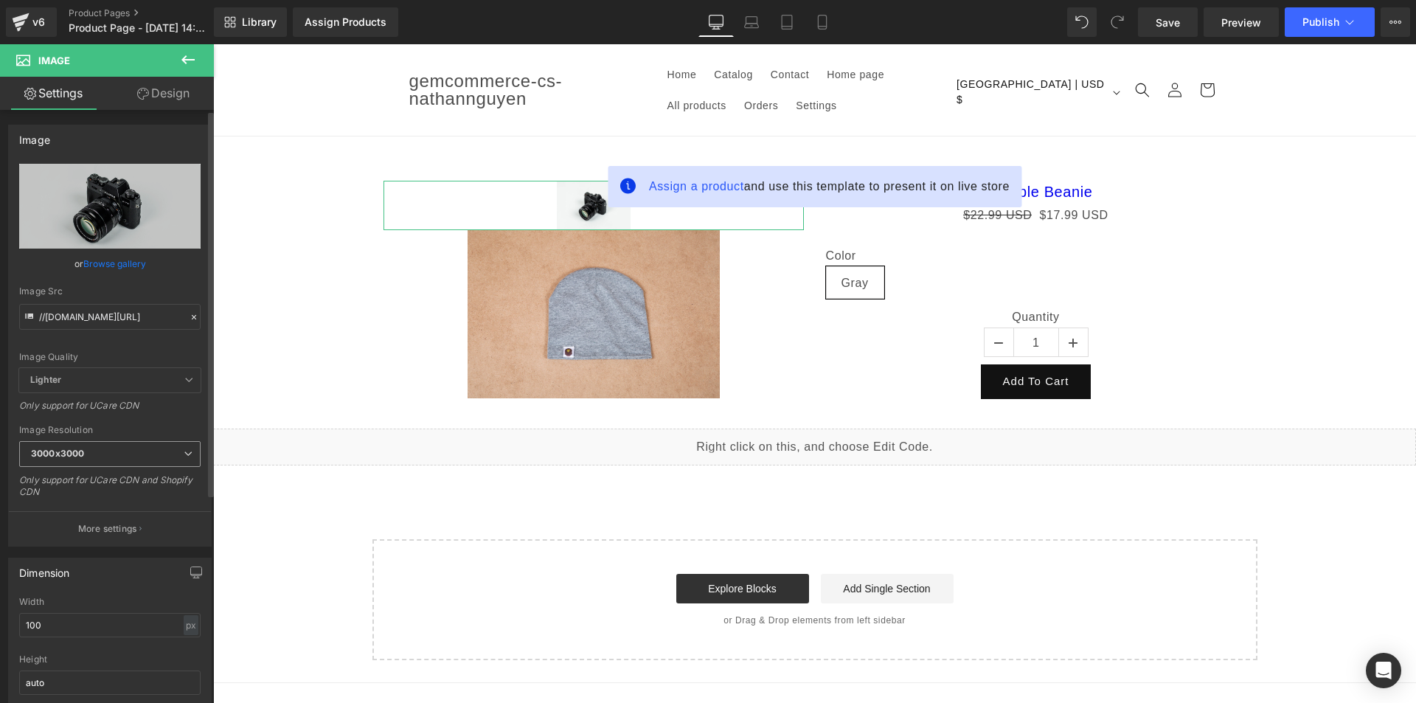
click at [167, 452] on span "3000x3000" at bounding box center [109, 454] width 181 height 26
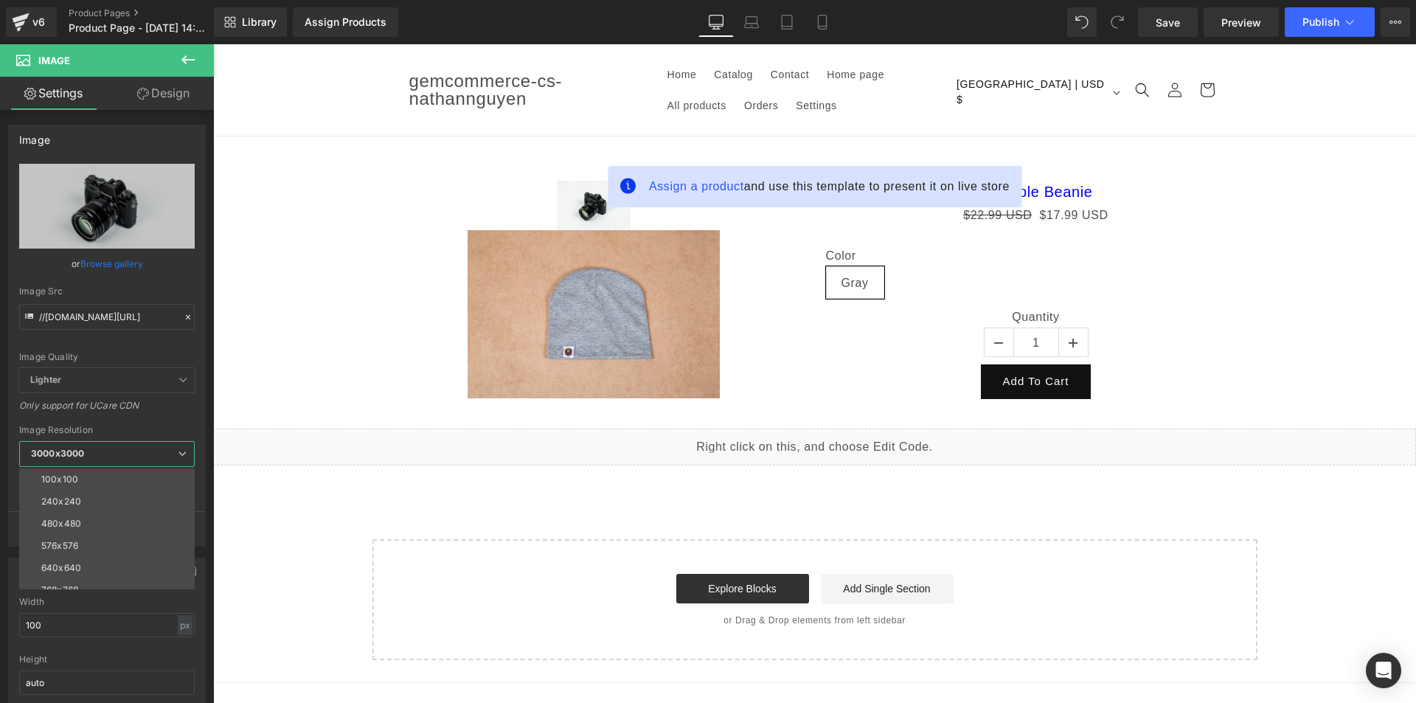
click at [535, 206] on body "Sale View full product details → Quantity 1 Unavailable Sold Out ADD TO CART" at bounding box center [814, 510] width 1203 height 932
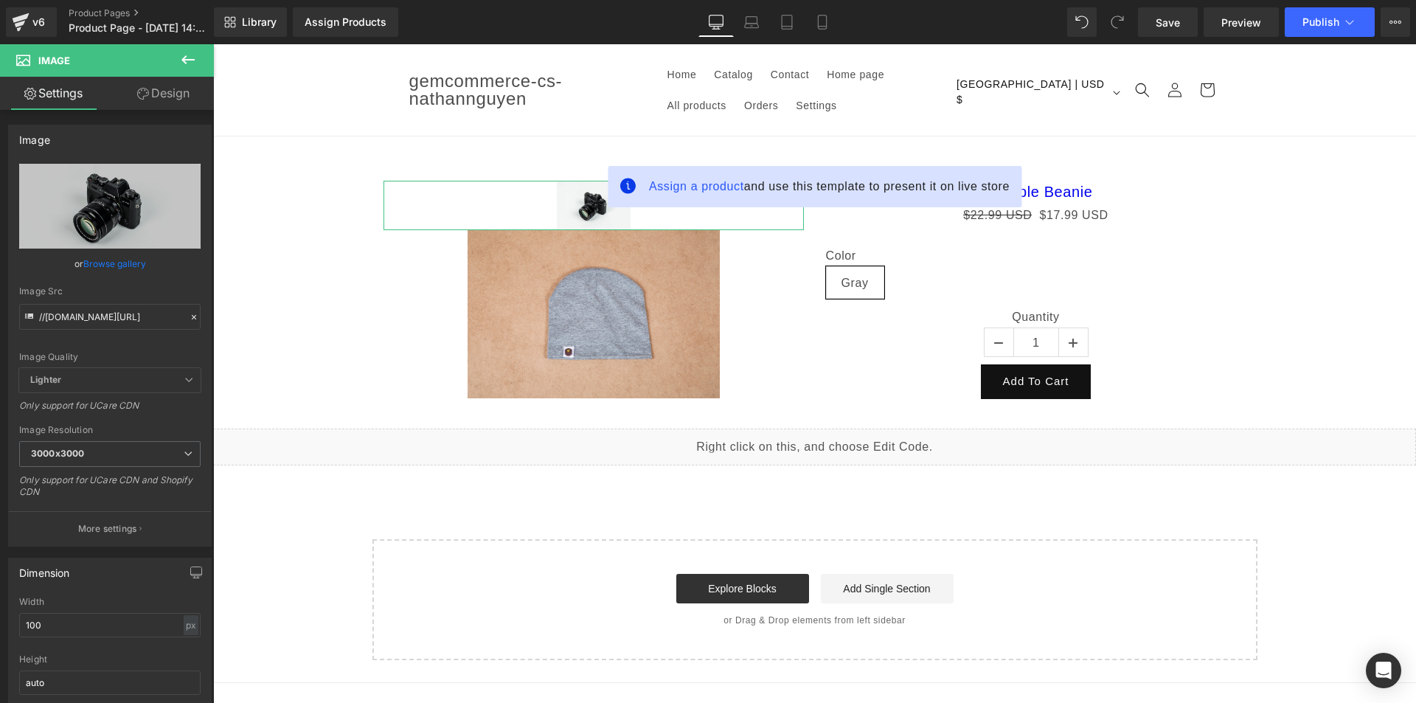
click at [155, 97] on link "Design" at bounding box center [163, 93] width 107 height 33
